Goal: Information Seeking & Learning: Find specific fact

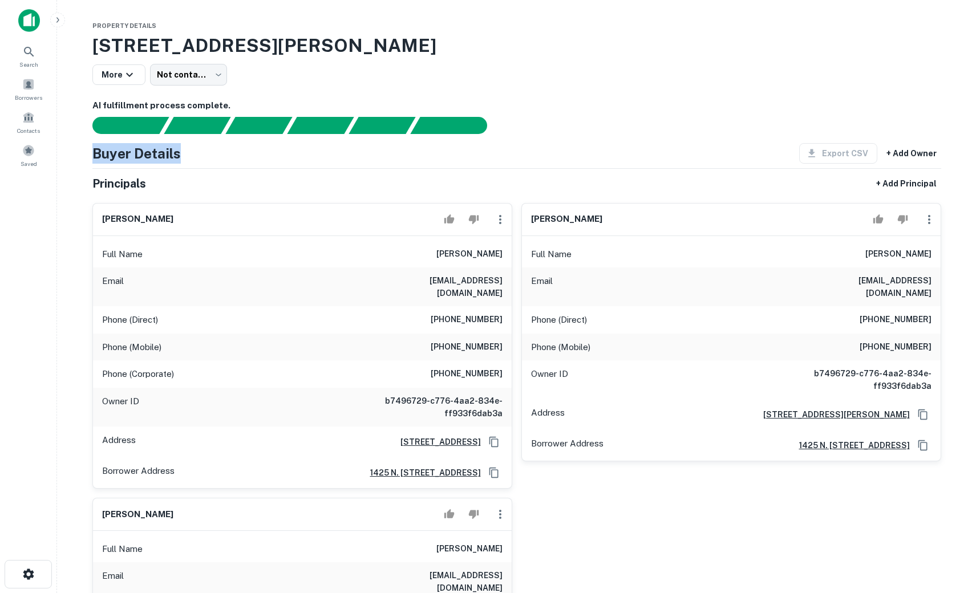
drag, startPoint x: 93, startPoint y: 153, endPoint x: 183, endPoint y: 151, distance: 89.6
click at [183, 151] on div "Buyer Details Export CSV + Add Owner" at bounding box center [516, 153] width 849 height 21
click at [100, 181] on h5 "Principals" at bounding box center [119, 183] width 54 height 17
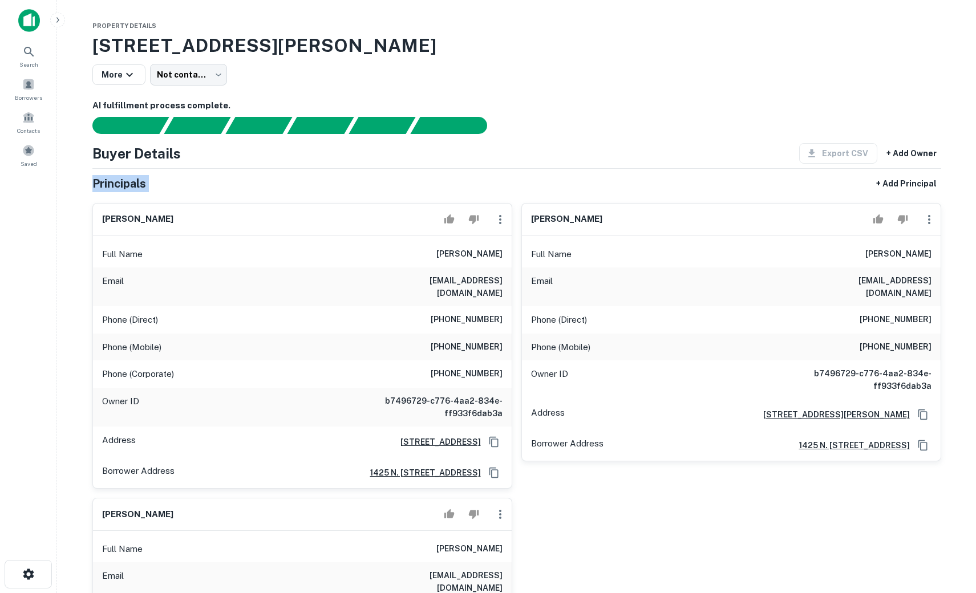
click at [126, 190] on h5 "Principals" at bounding box center [119, 183] width 54 height 17
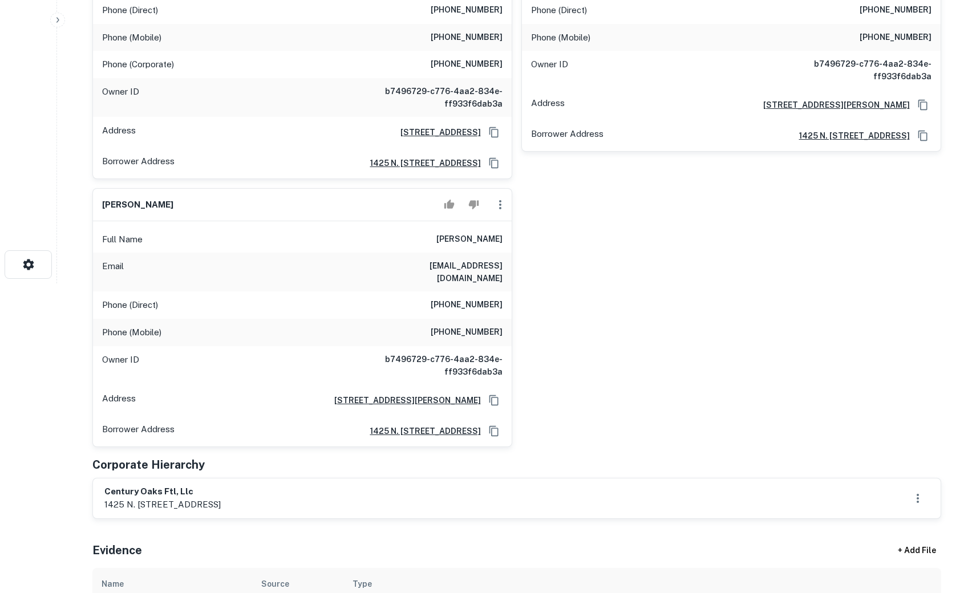
scroll to position [479, 0]
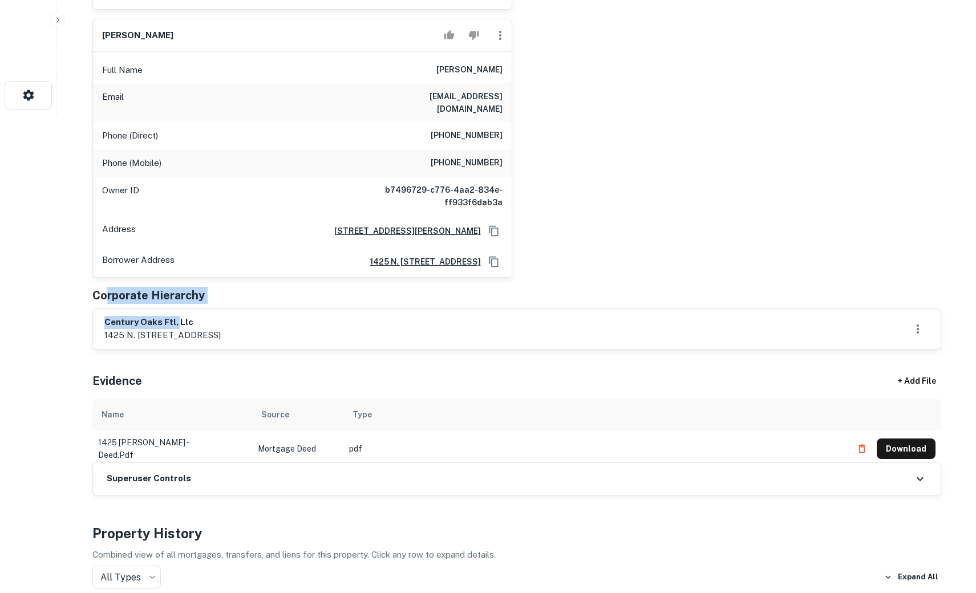
drag, startPoint x: 107, startPoint y: 275, endPoint x: 177, endPoint y: 305, distance: 75.7
click at [177, 305] on div "Principals + Add Principal leonard jamro Full Name leonard jamro Email ljamro@s…" at bounding box center [516, 21] width 849 height 655
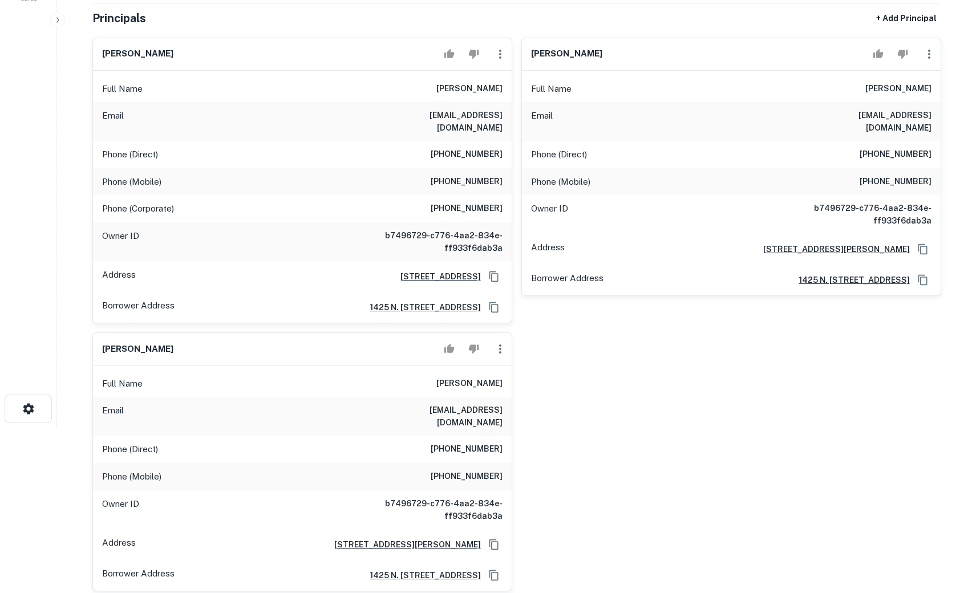
scroll to position [68, 0]
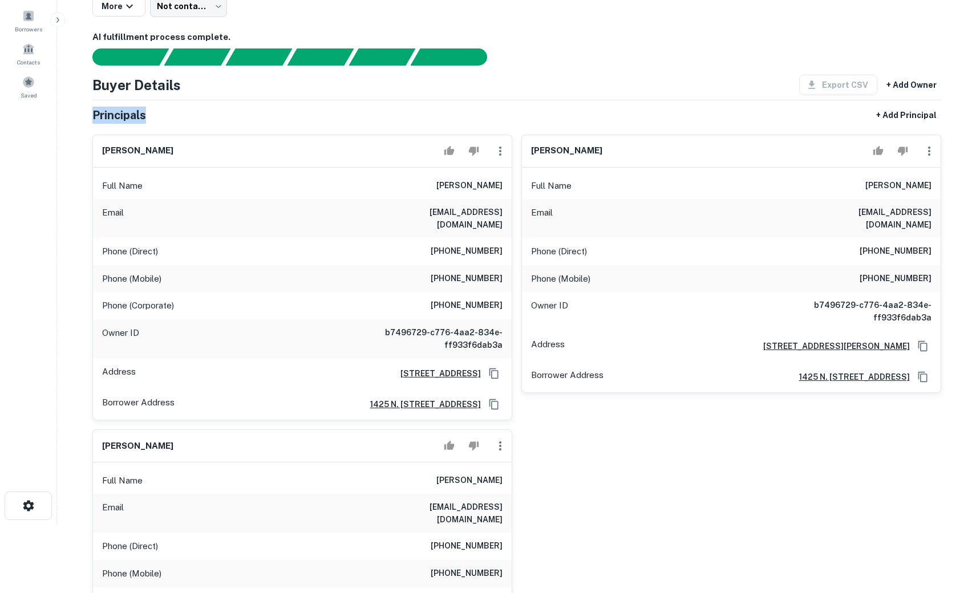
drag, startPoint x: 94, startPoint y: 118, endPoint x: 188, endPoint y: 127, distance: 94.0
click at [187, 122] on div "Principals + Add Principal" at bounding box center [516, 115] width 849 height 21
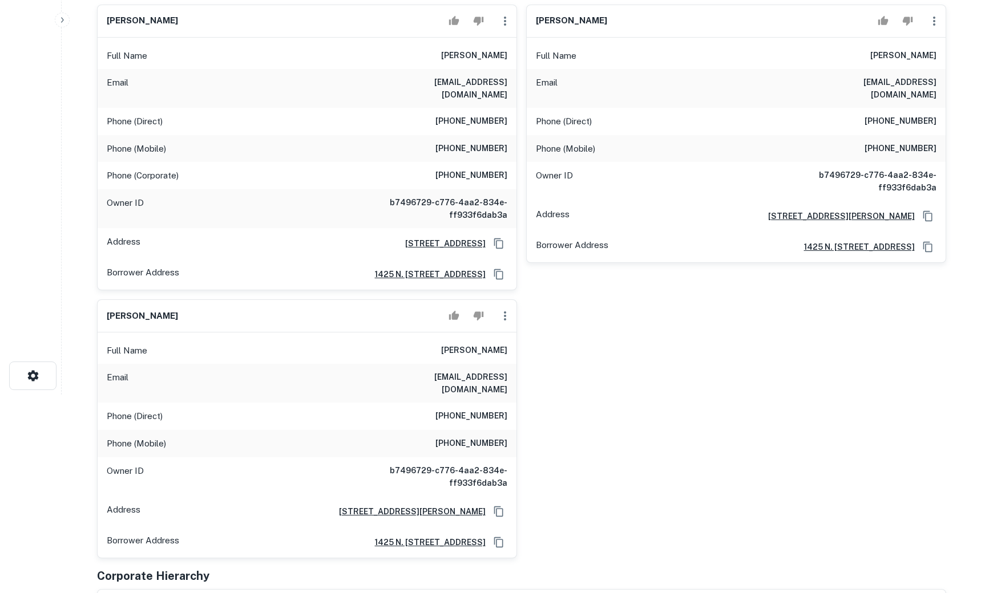
scroll to position [205, 0]
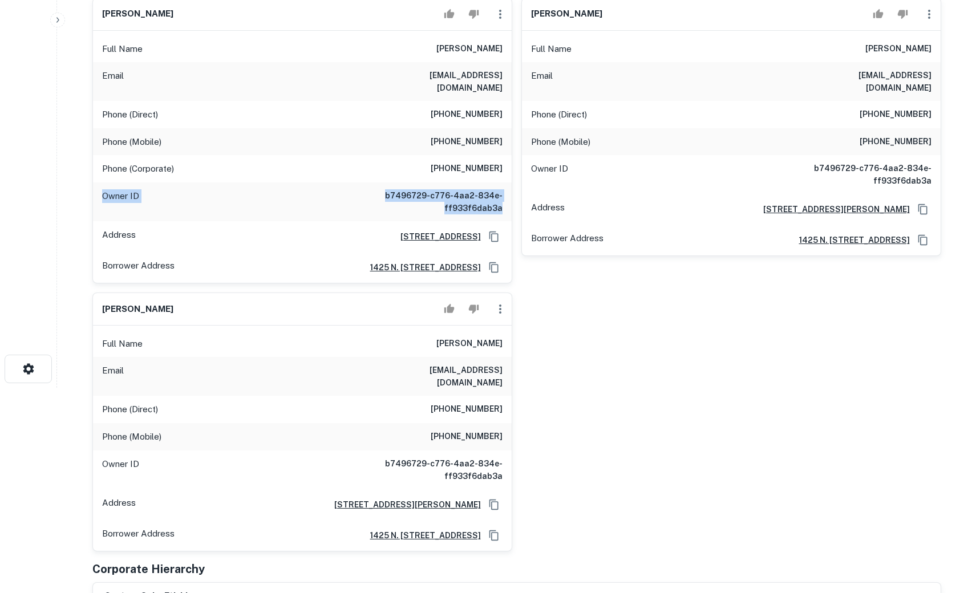
drag, startPoint x: 105, startPoint y: 180, endPoint x: 504, endPoint y: 197, distance: 399.1
click at [504, 196] on div "Owner ID b7496729-c776-4aa2-834e-ff933f6dab3a" at bounding box center [302, 202] width 419 height 39
click at [25, 355] on button "button" at bounding box center [28, 369] width 47 height 29
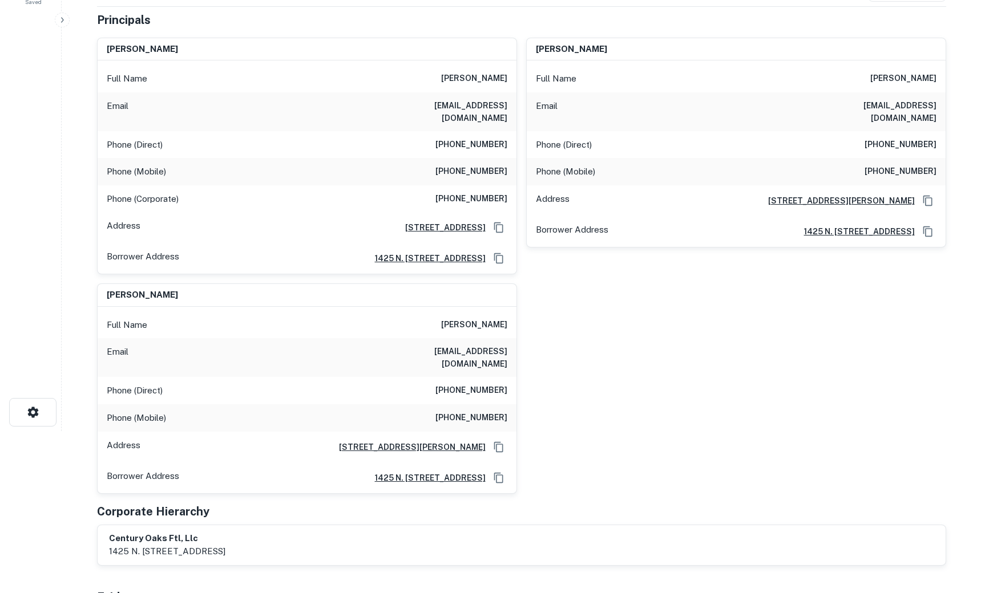
scroll to position [137, 0]
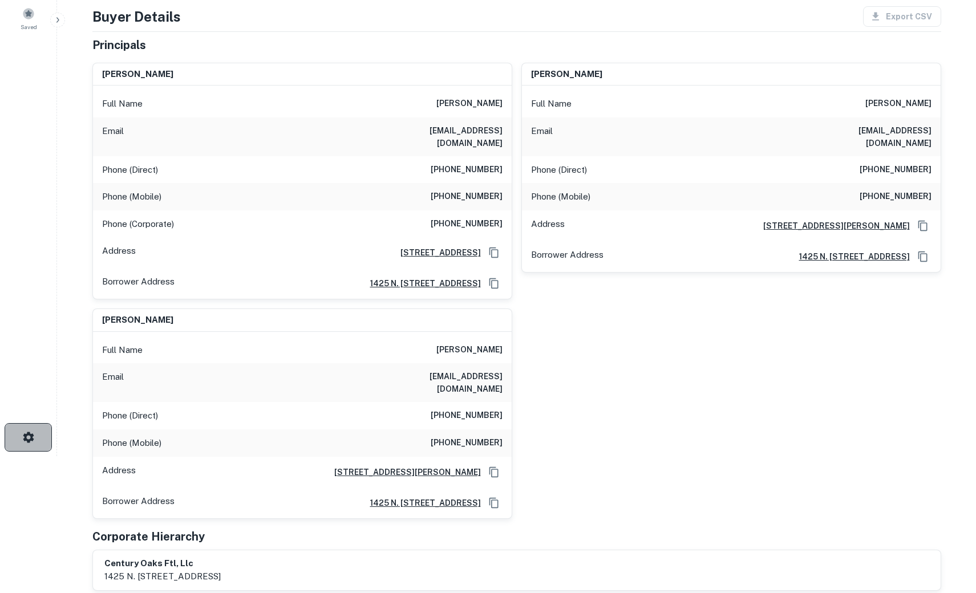
click at [17, 442] on button "button" at bounding box center [28, 437] width 47 height 29
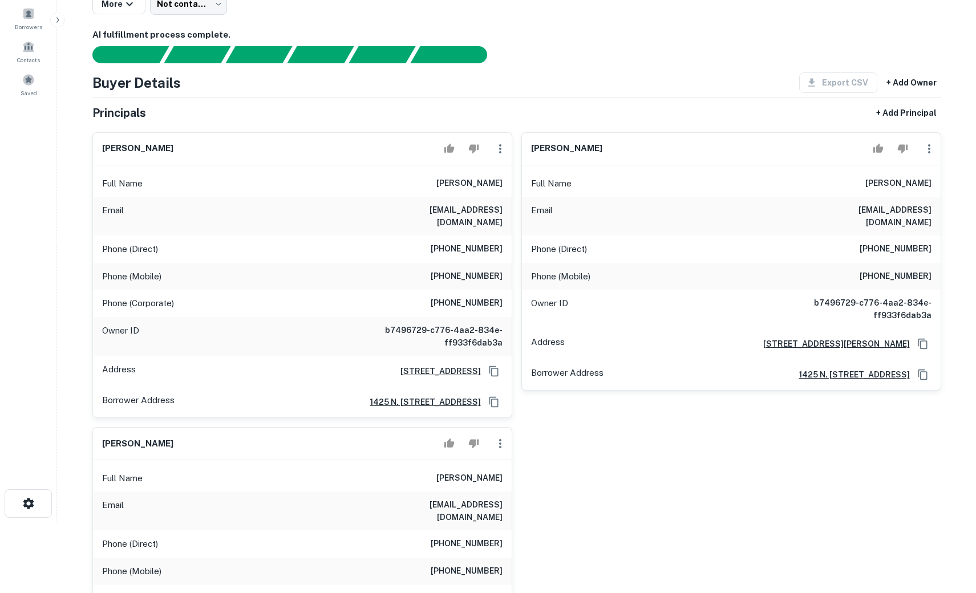
scroll to position [68, 0]
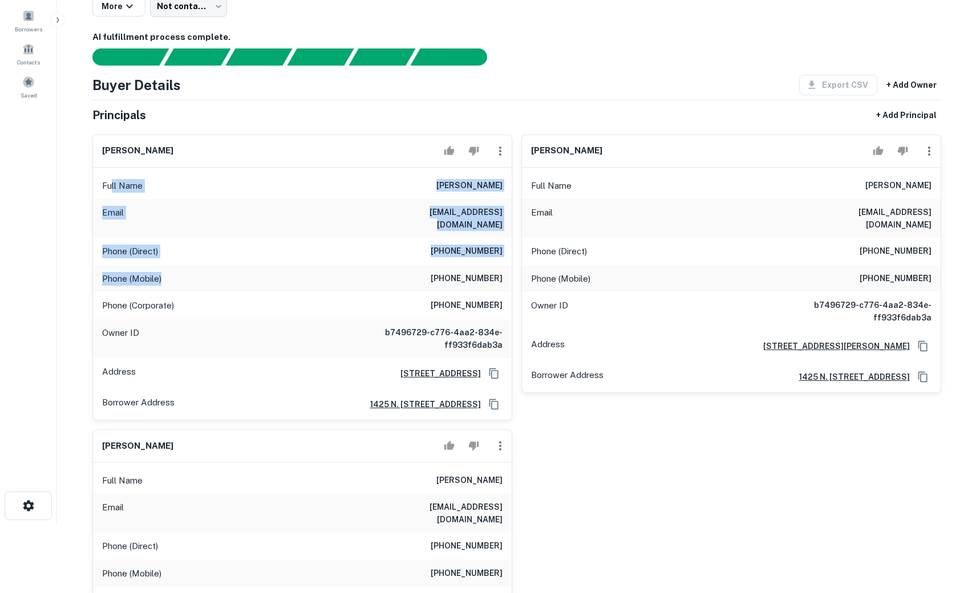
drag, startPoint x: 127, startPoint y: 187, endPoint x: 296, endPoint y: 264, distance: 185.4
click at [296, 264] on div "Full Name [PERSON_NAME] Email [EMAIL_ADDRESS][DOMAIN_NAME] Phone (Direct) [PHON…" at bounding box center [302, 294] width 419 height 252
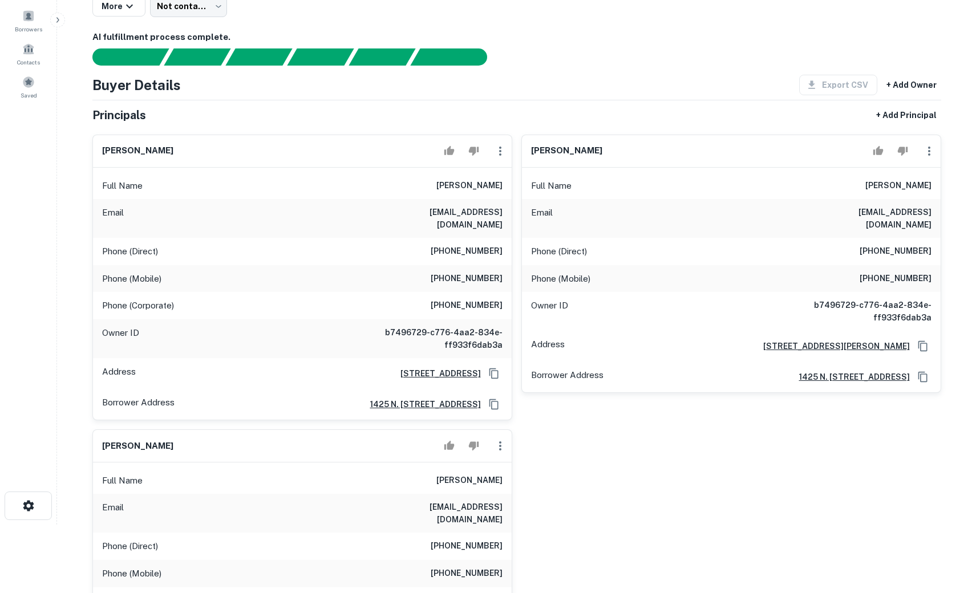
click at [306, 265] on div "Phone (Mobile) (773) 491-8919" at bounding box center [302, 278] width 419 height 27
drag, startPoint x: 111, startPoint y: 321, endPoint x: 135, endPoint y: 323, distance: 24.7
click at [135, 326] on p "Owner ID" at bounding box center [120, 338] width 37 height 25
drag, startPoint x: 481, startPoint y: 182, endPoint x: 484, endPoint y: 226, distance: 44.0
click at [504, 183] on div "Full Name leonard jamro" at bounding box center [302, 185] width 419 height 27
